Goal: Task Accomplishment & Management: Use online tool/utility

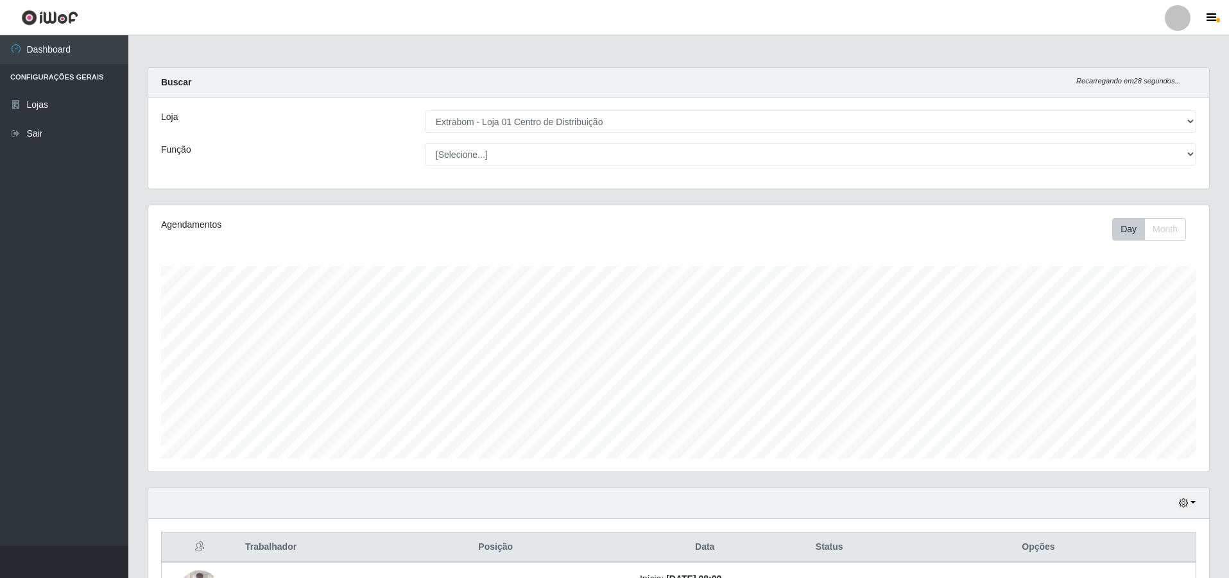
select select "435"
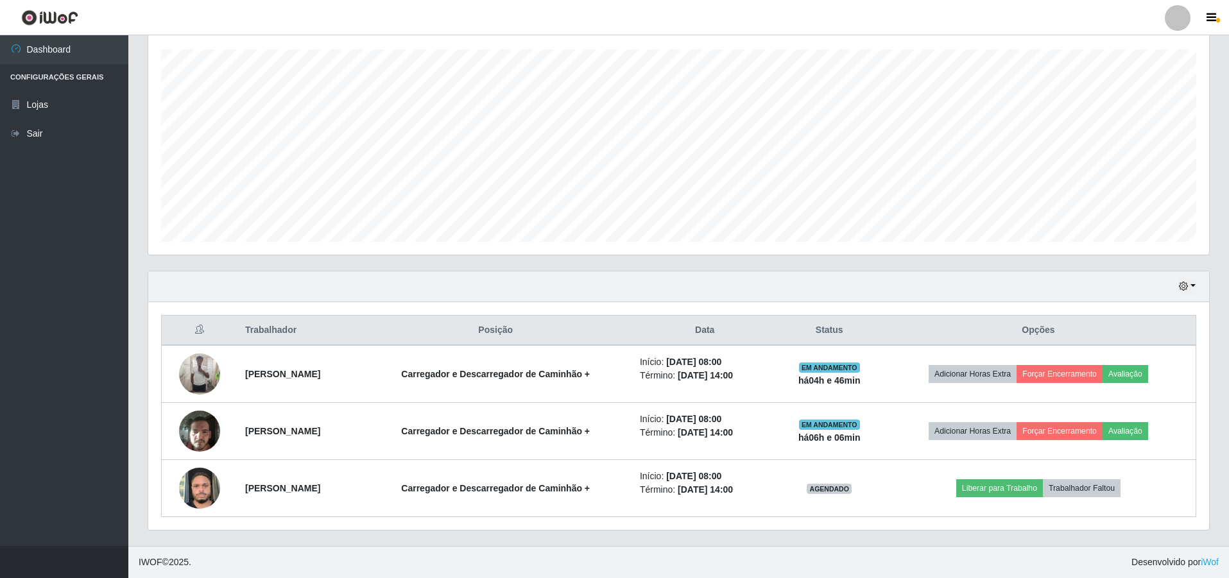
scroll to position [266, 1061]
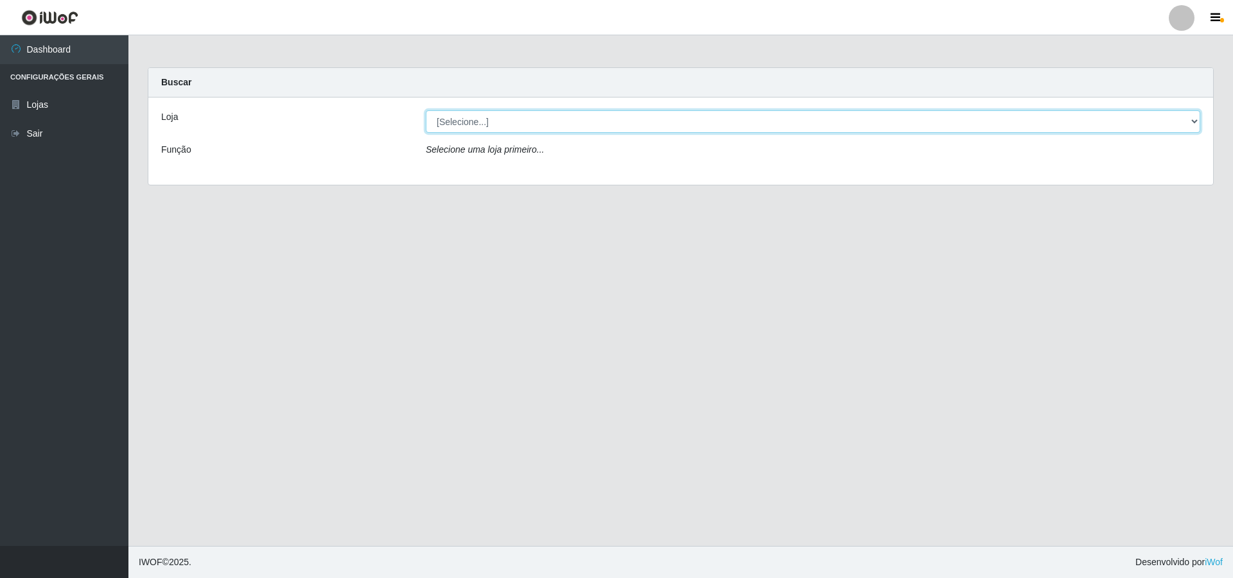
click at [483, 116] on select "[Selecione...] Extrabom - Loja 01 Centro de Distribuição" at bounding box center [813, 121] width 774 height 22
click at [426, 110] on select "[Selecione...] Extrabom - Loja 01 Centro de Distribuição" at bounding box center [813, 121] width 774 height 22
click at [495, 127] on select "[Selecione...] Extrabom - Loja 01 Centro de Distribuição" at bounding box center [813, 121] width 774 height 22
select select "435"
click at [426, 110] on select "[Selecione...] Extrabom - Loja 01 Centro de Distribuição" at bounding box center [813, 121] width 774 height 22
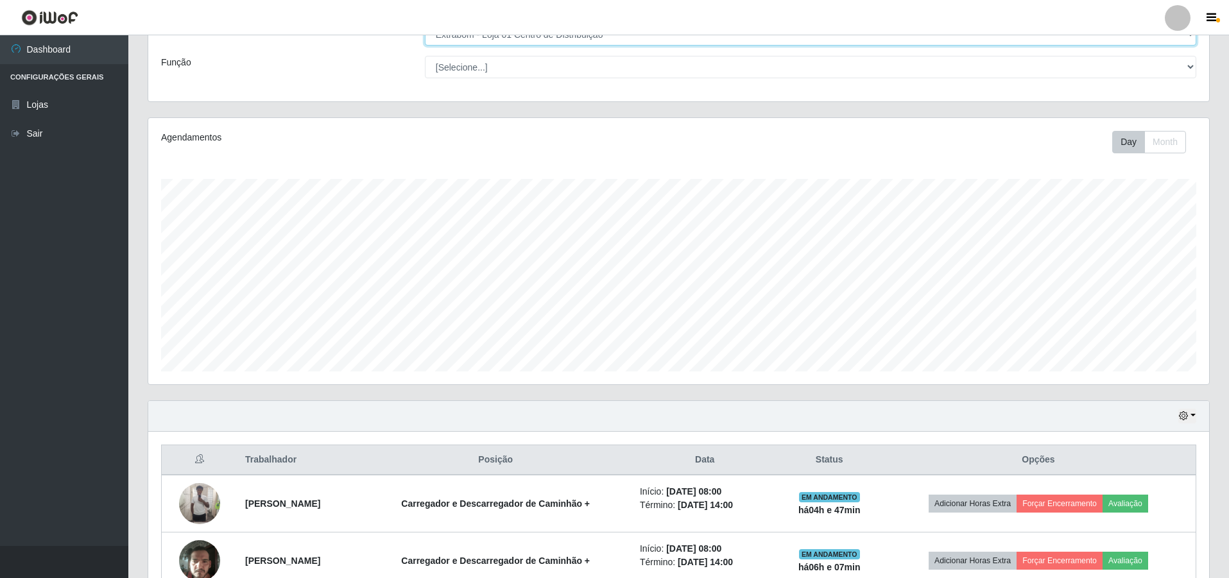
scroll to position [217, 0]
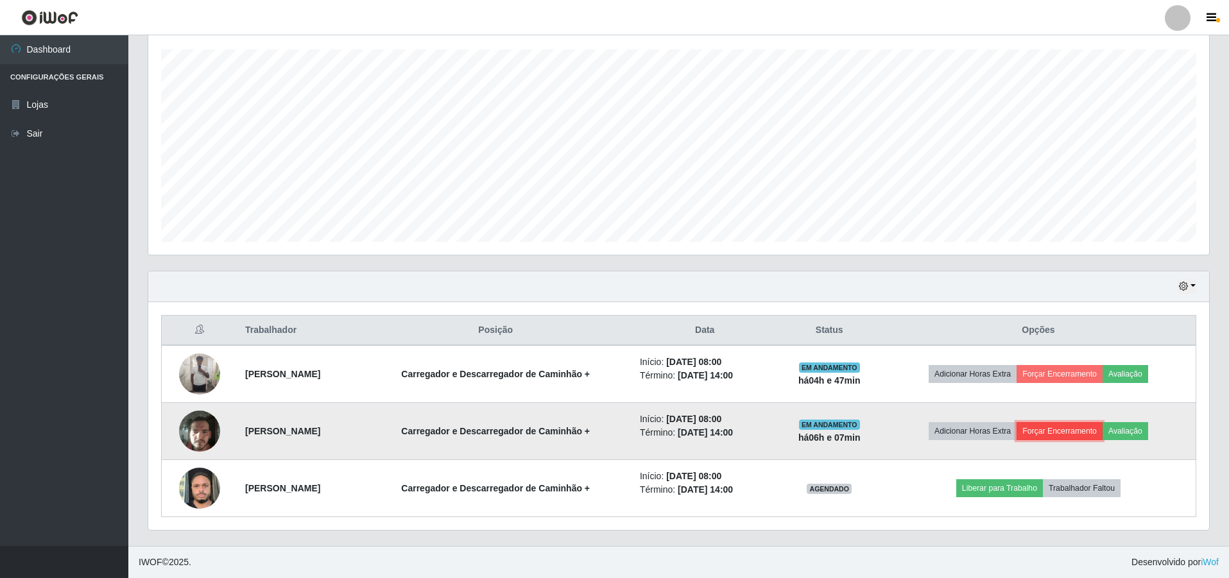
click at [1083, 432] on button "Forçar Encerramento" at bounding box center [1060, 431] width 86 height 18
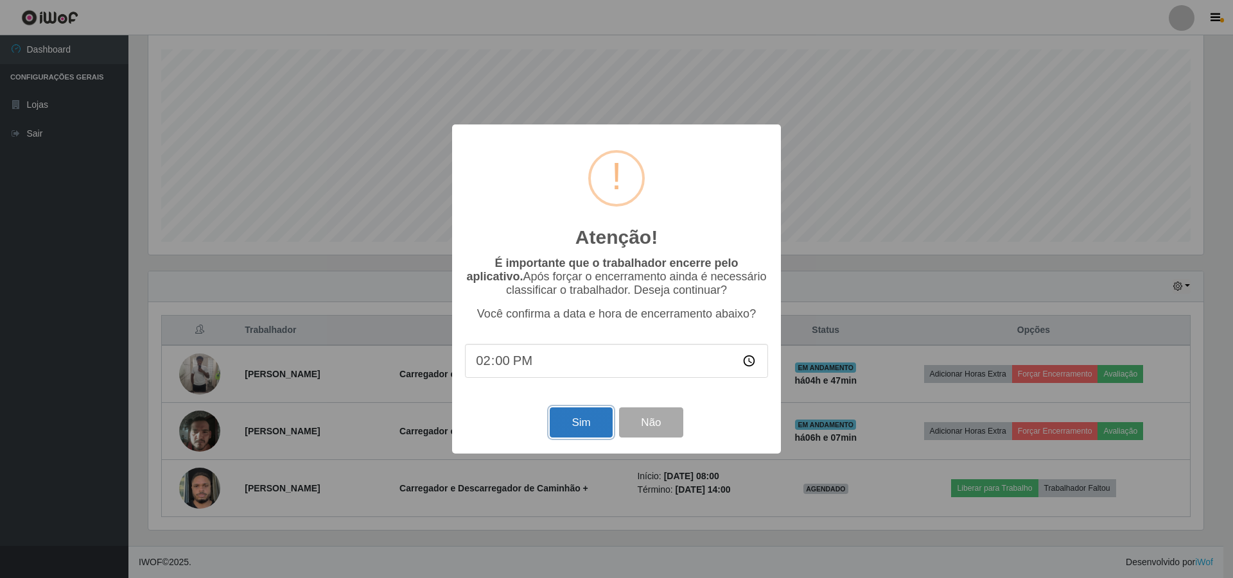
click at [573, 428] on button "Sim" at bounding box center [581, 423] width 62 height 30
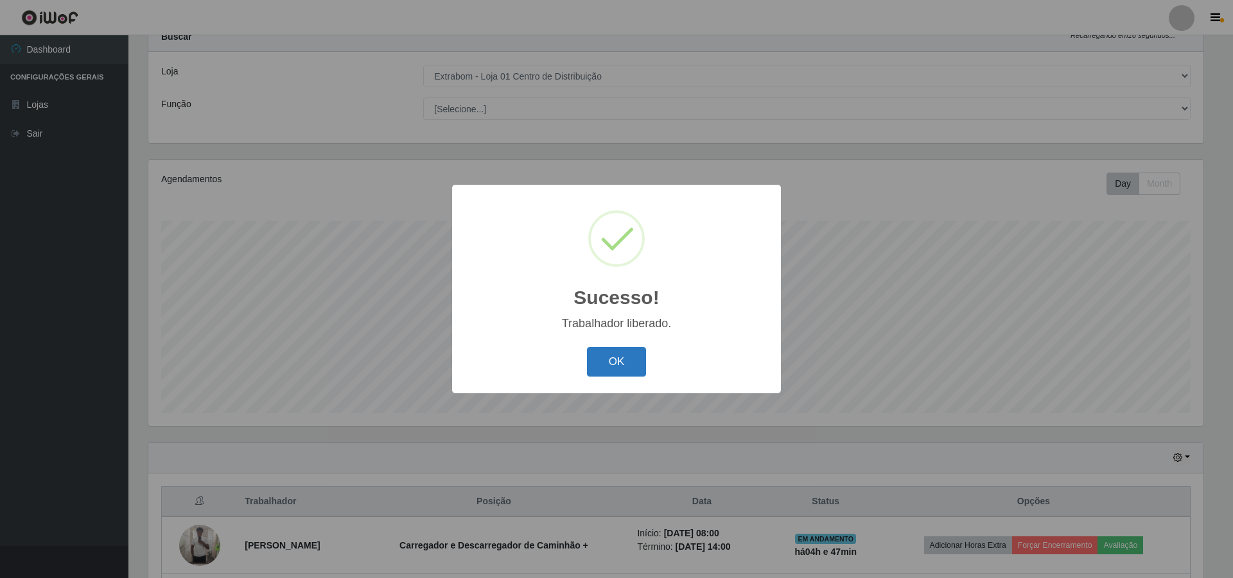
click at [614, 363] on button "OK" at bounding box center [617, 362] width 60 height 30
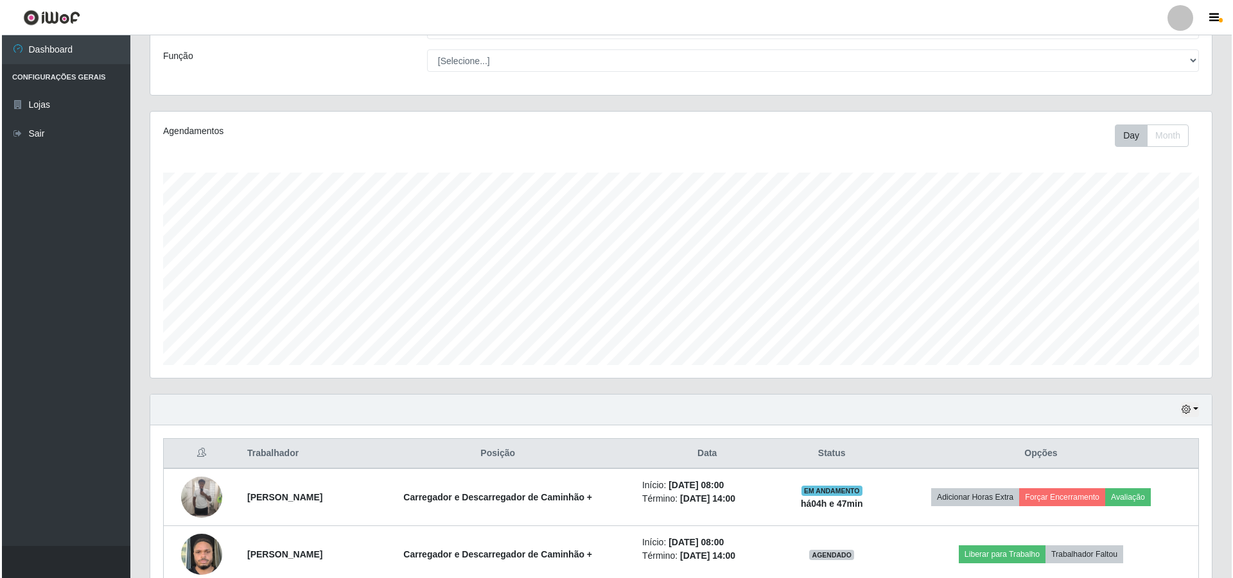
scroll to position [160, 0]
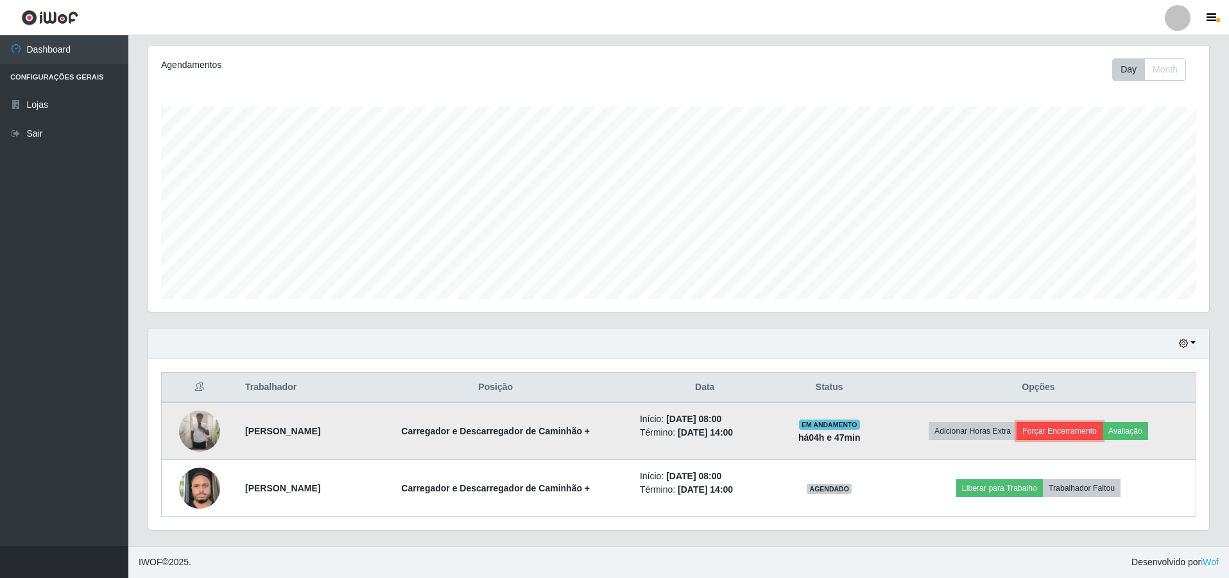
click at [1086, 432] on button "Forçar Encerramento" at bounding box center [1060, 431] width 86 height 18
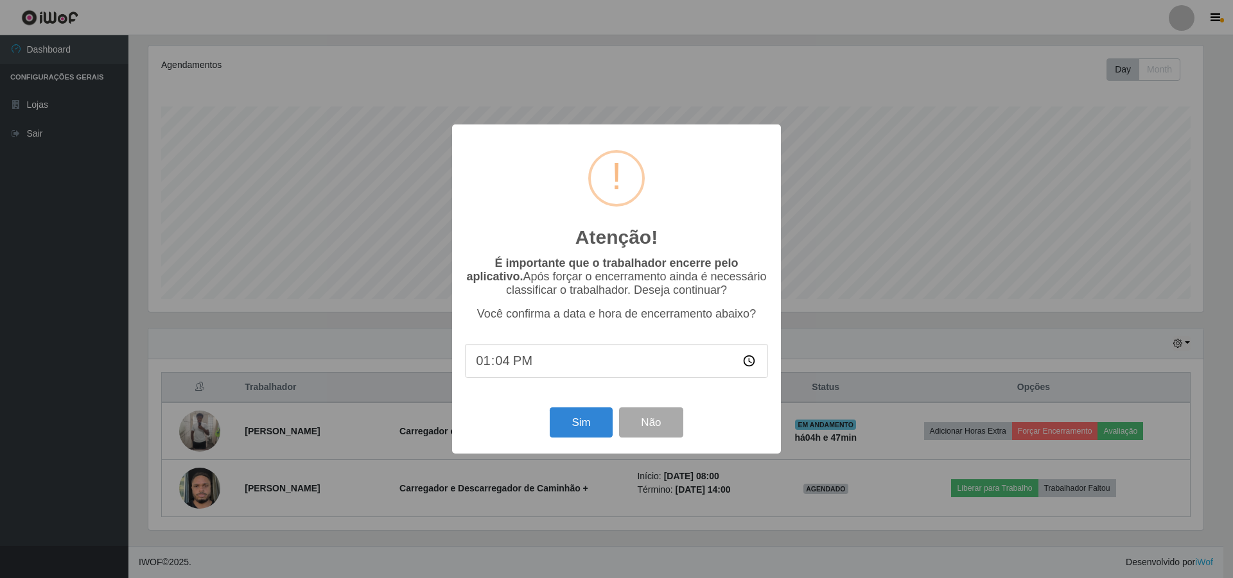
type input "13:40"
click at [575, 429] on button "Sim" at bounding box center [581, 423] width 62 height 30
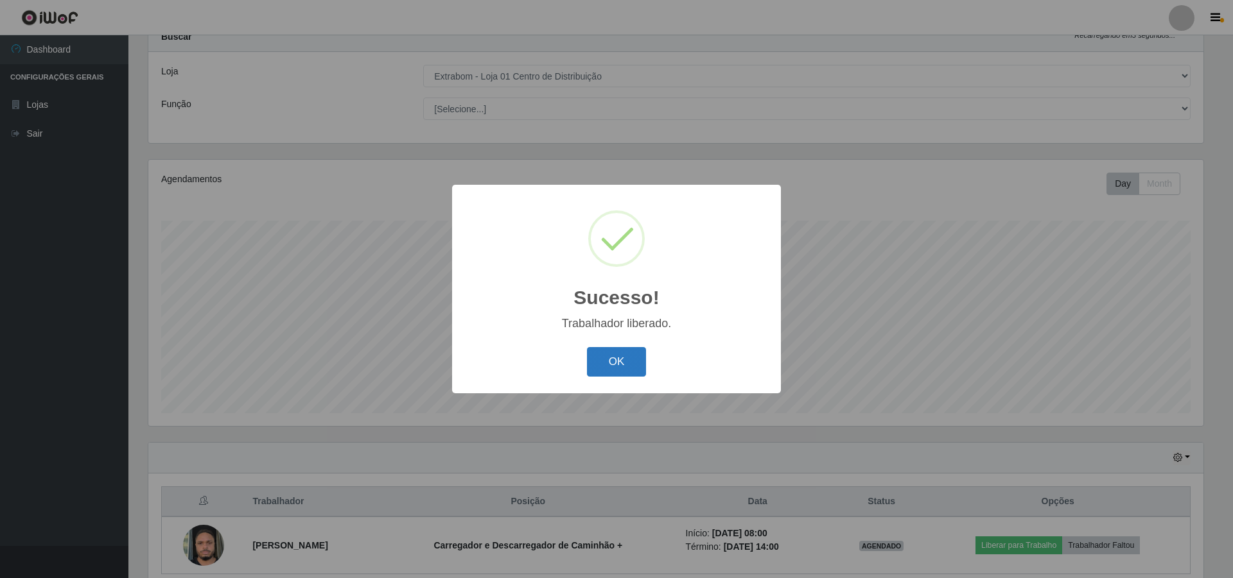
click at [602, 370] on button "OK" at bounding box center [617, 362] width 60 height 30
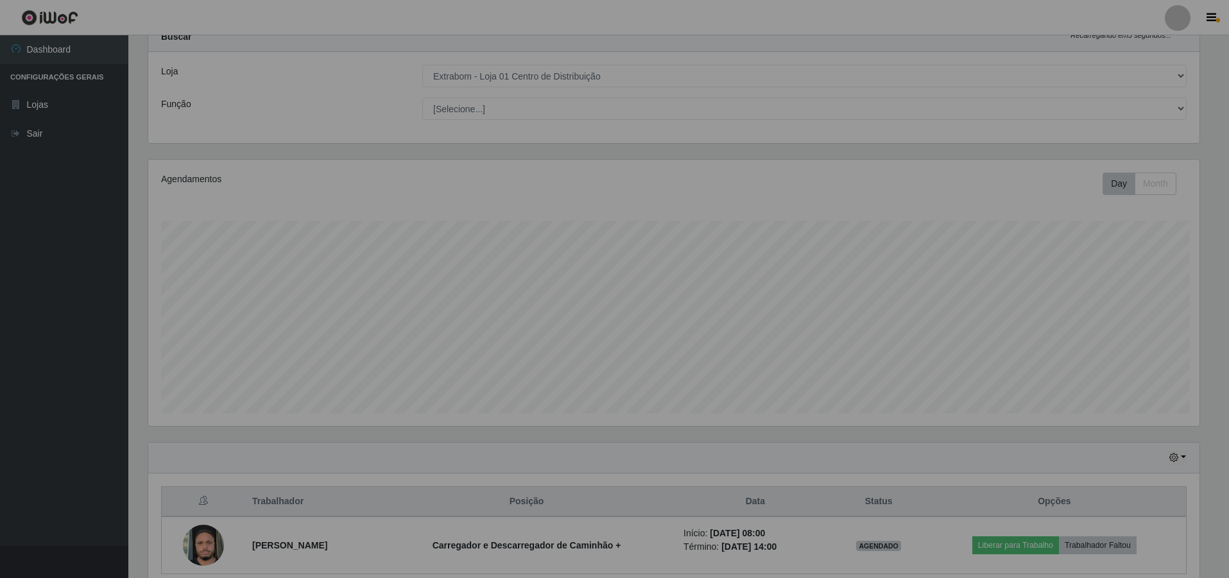
scroll to position [266, 1061]
